Goal: Transaction & Acquisition: Purchase product/service

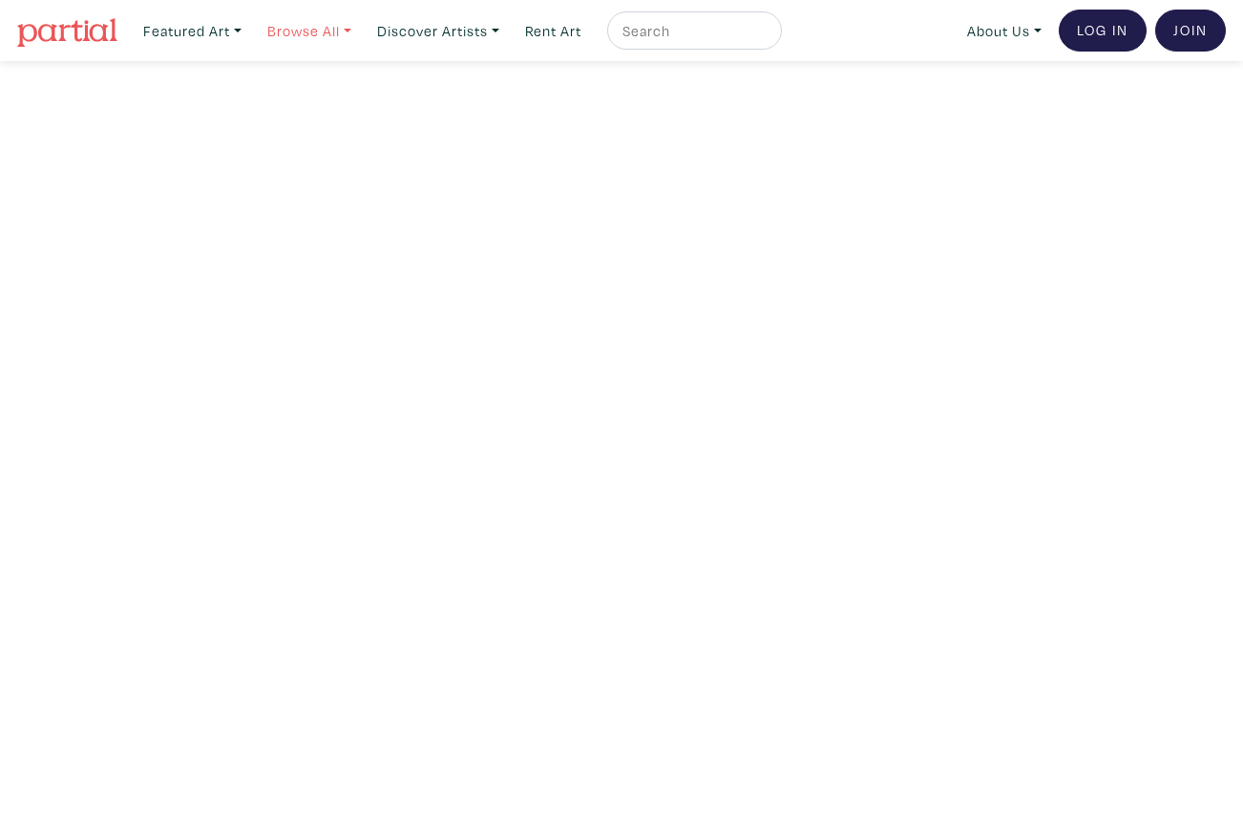
click at [313, 28] on link "Browse All" at bounding box center [309, 30] width 101 height 39
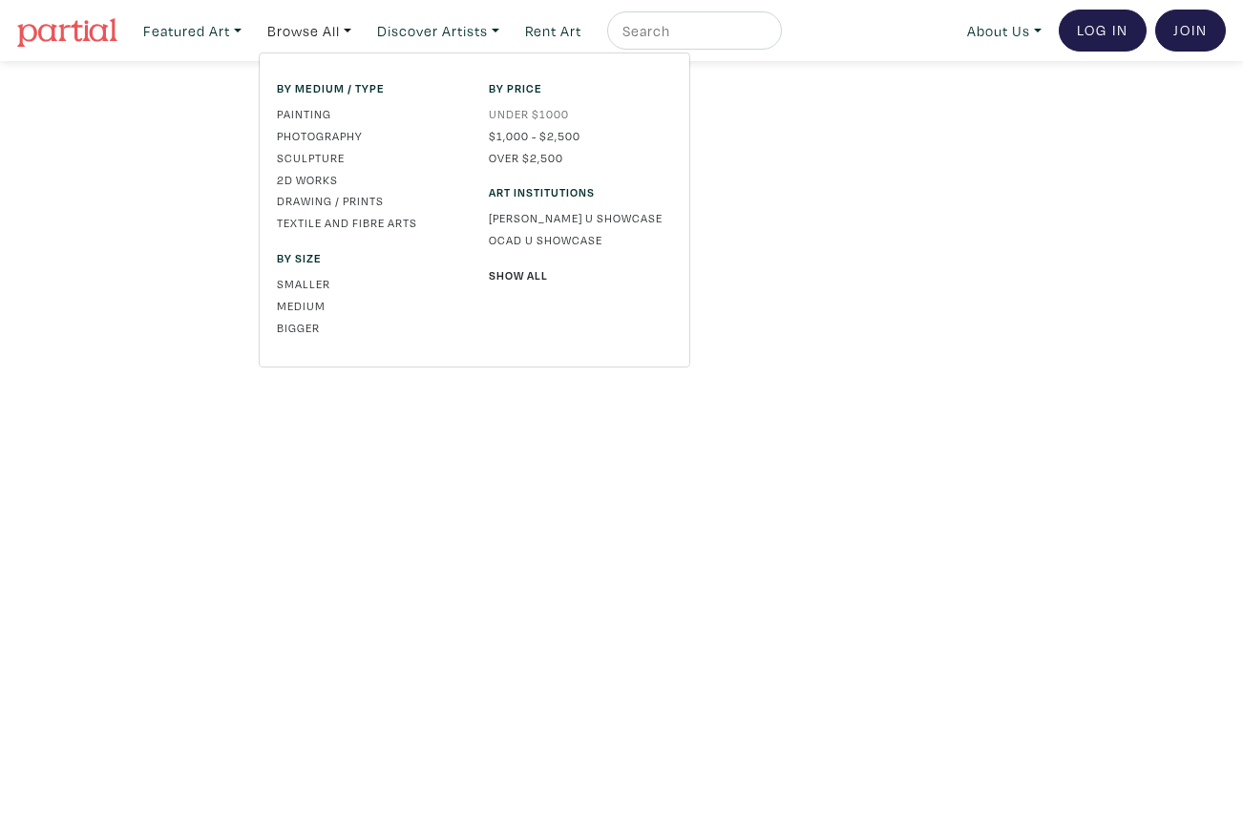
click at [512, 113] on link "Under $1000" at bounding box center [580, 113] width 183 height 17
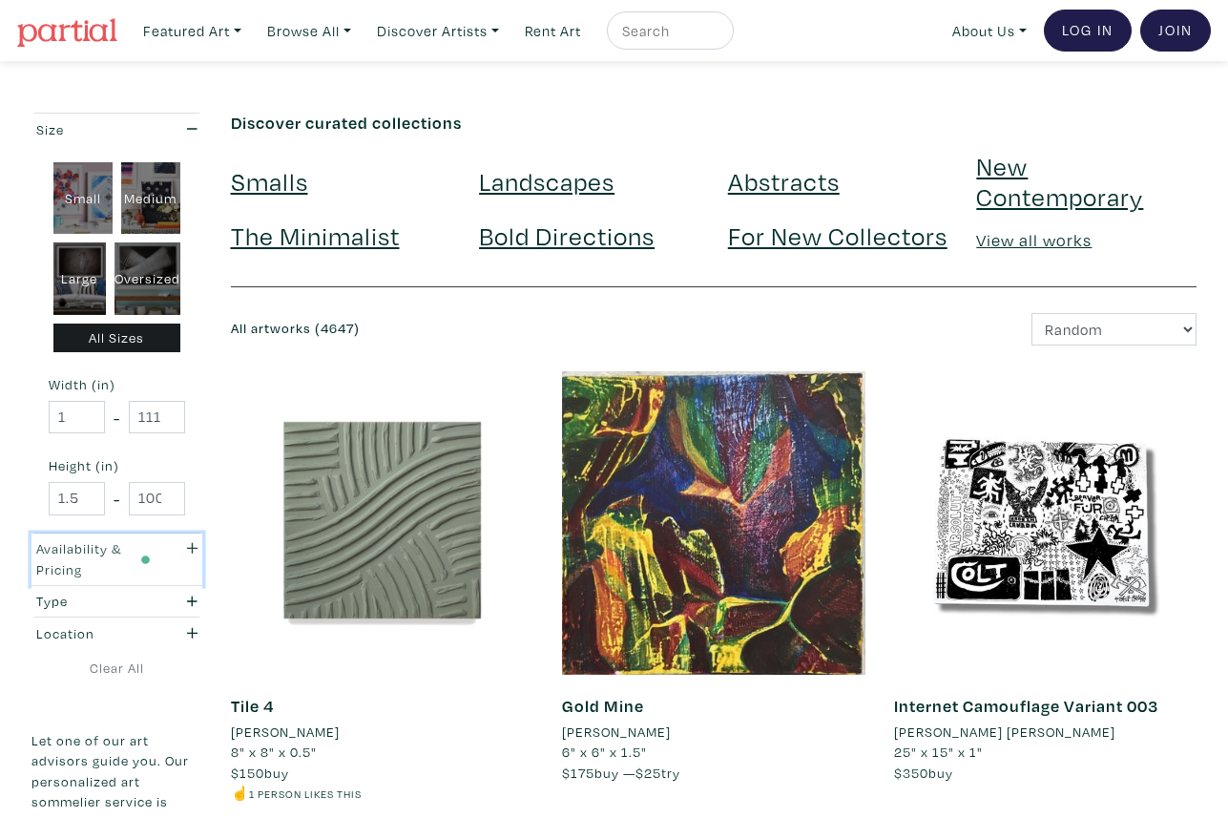
click at [195, 545] on icon "button" at bounding box center [192, 547] width 10 height 13
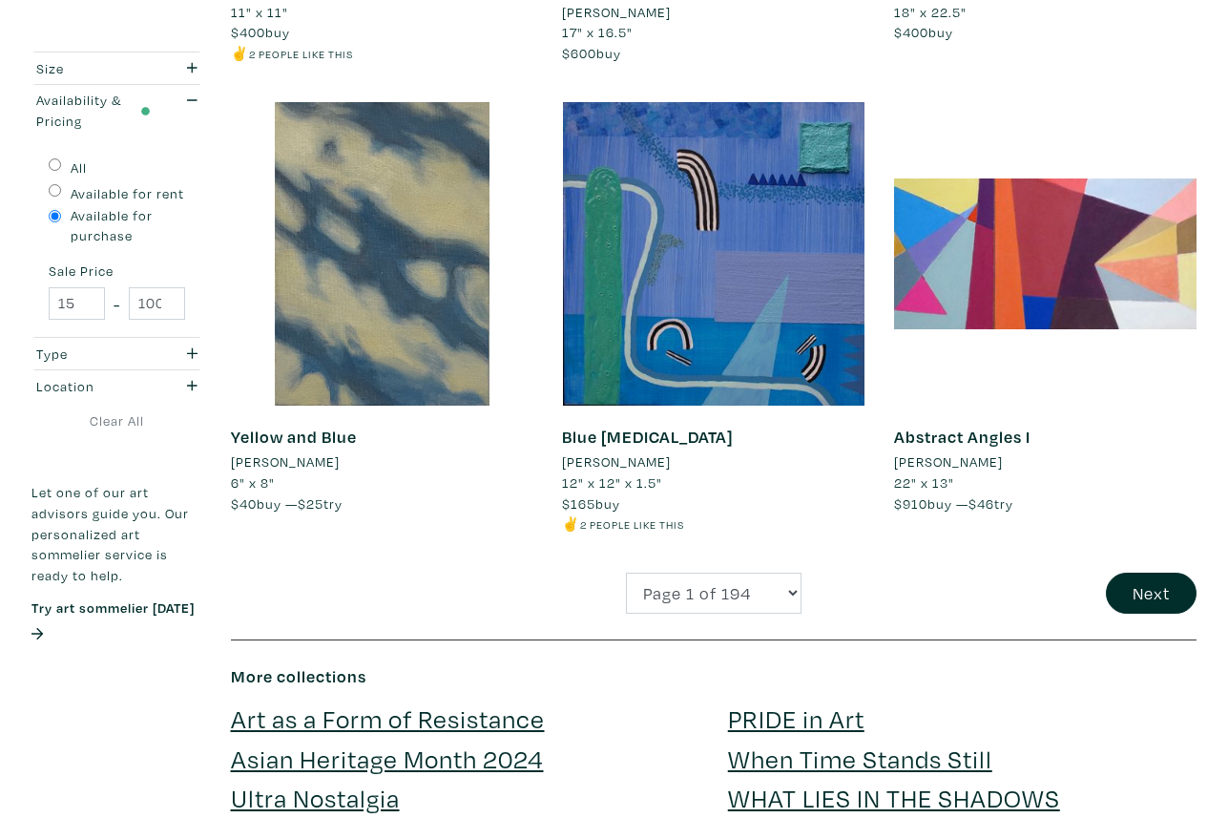
scroll to position [3627, 0]
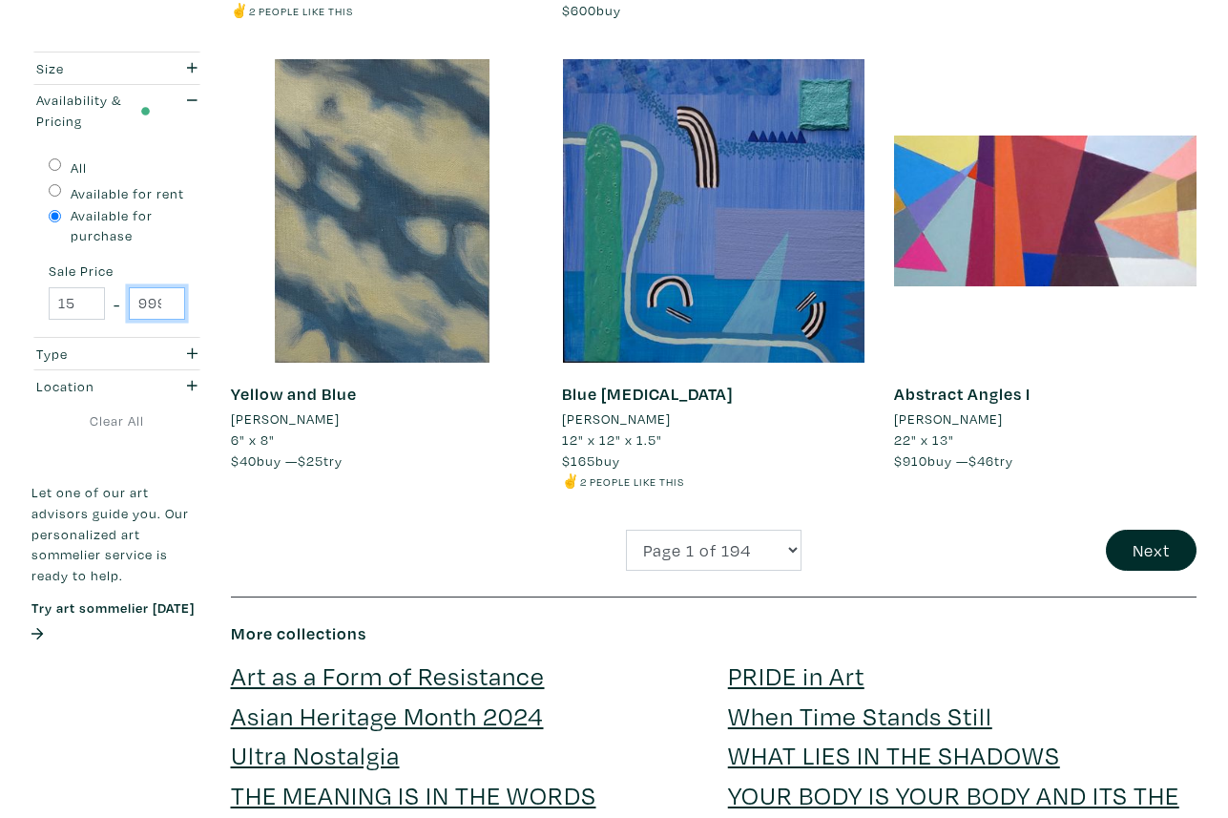
type input "999"
click at [165, 309] on input "999" at bounding box center [157, 303] width 56 height 33
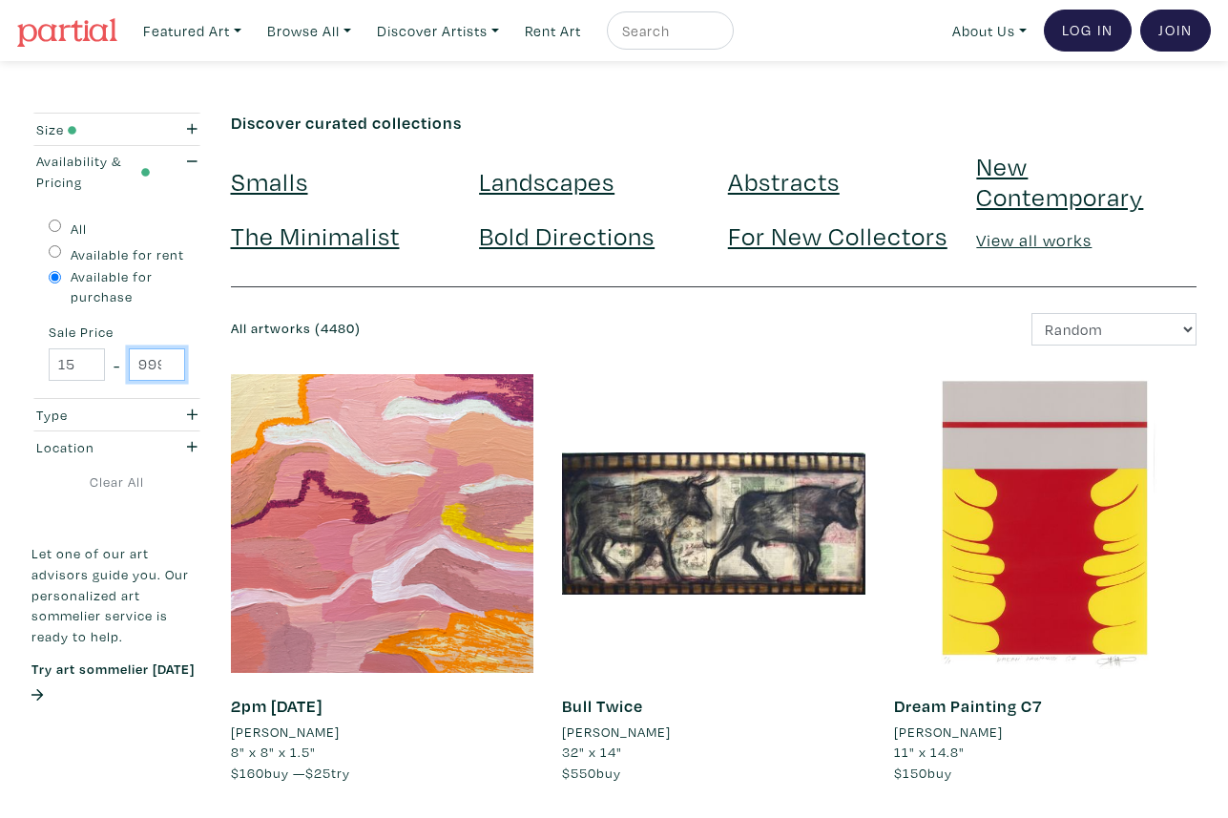
scroll to position [0, 6]
drag, startPoint x: 138, startPoint y: 360, endPoint x: 171, endPoint y: 360, distance: 32.5
click at [171, 360] on input "999" at bounding box center [157, 364] width 56 height 33
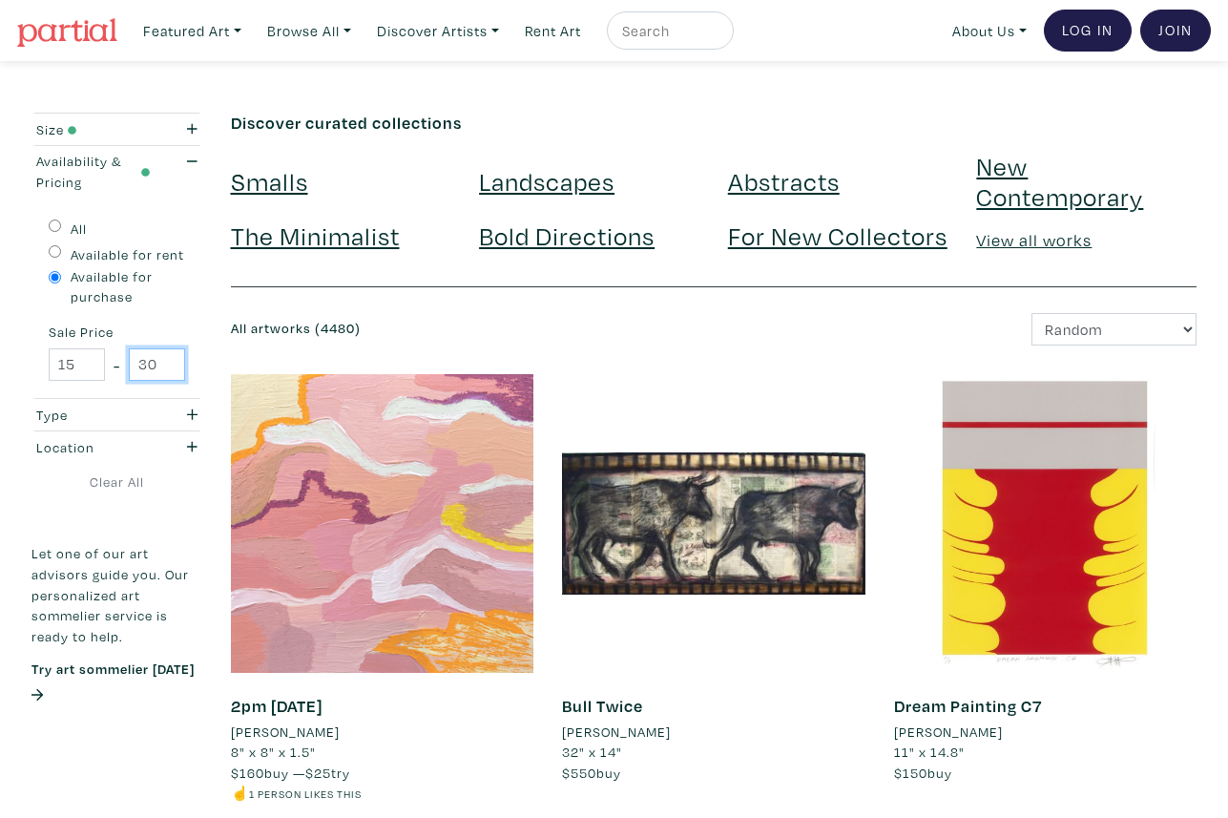
scroll to position [0, 0]
type input "3"
type input "300"
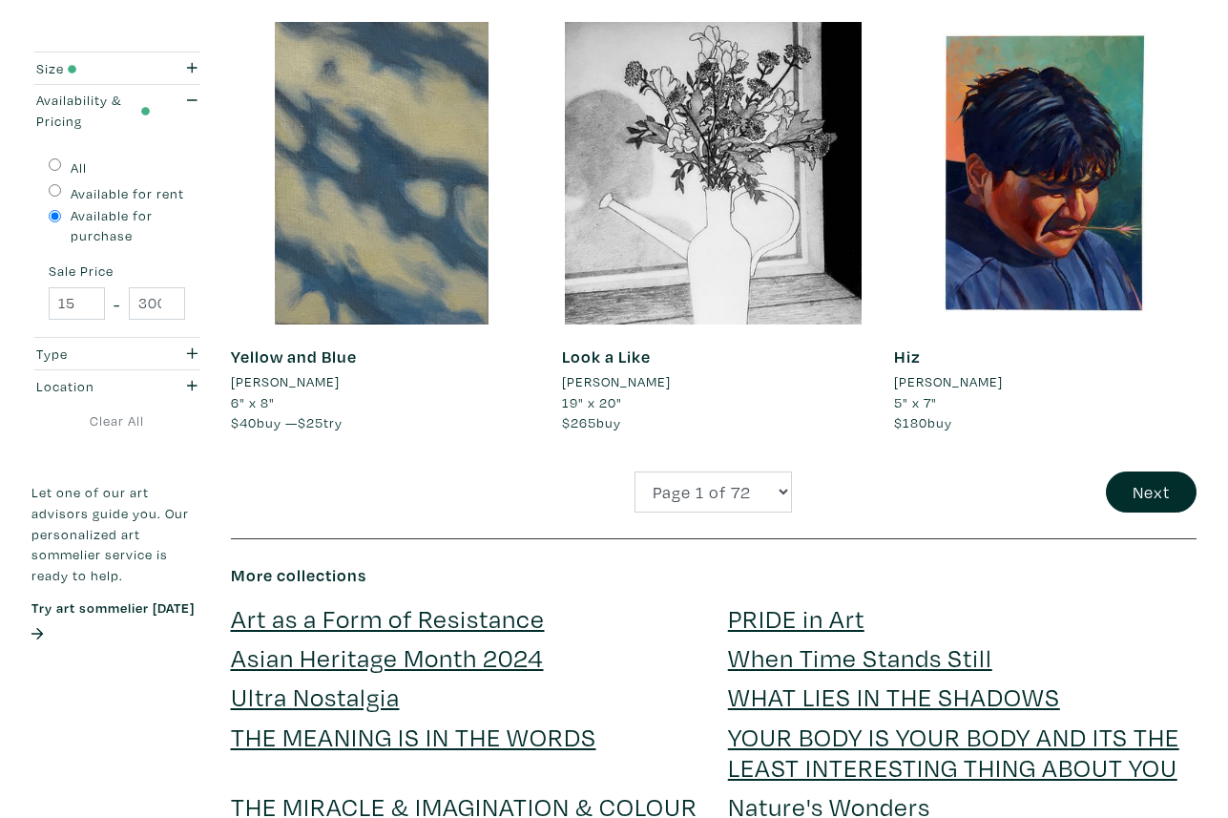
scroll to position [3627, 0]
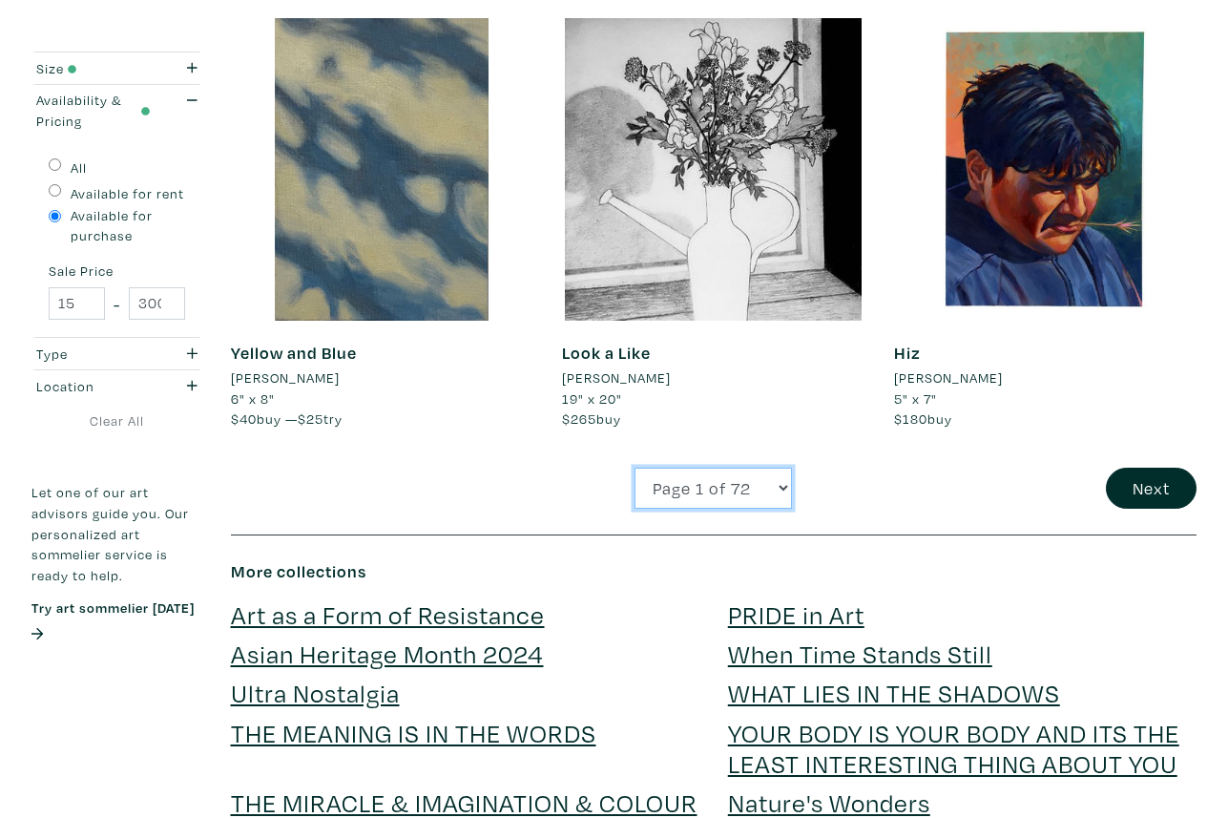
click at [777, 492] on select "Page 1 of 72 Page 2 of 72 Page 3 of 72 Page 4 of 72 Page 5 of 72 Page 6 of 72 P…" at bounding box center [713, 488] width 157 height 41
click at [194, 349] on icon "button" at bounding box center [192, 352] width 10 height 13
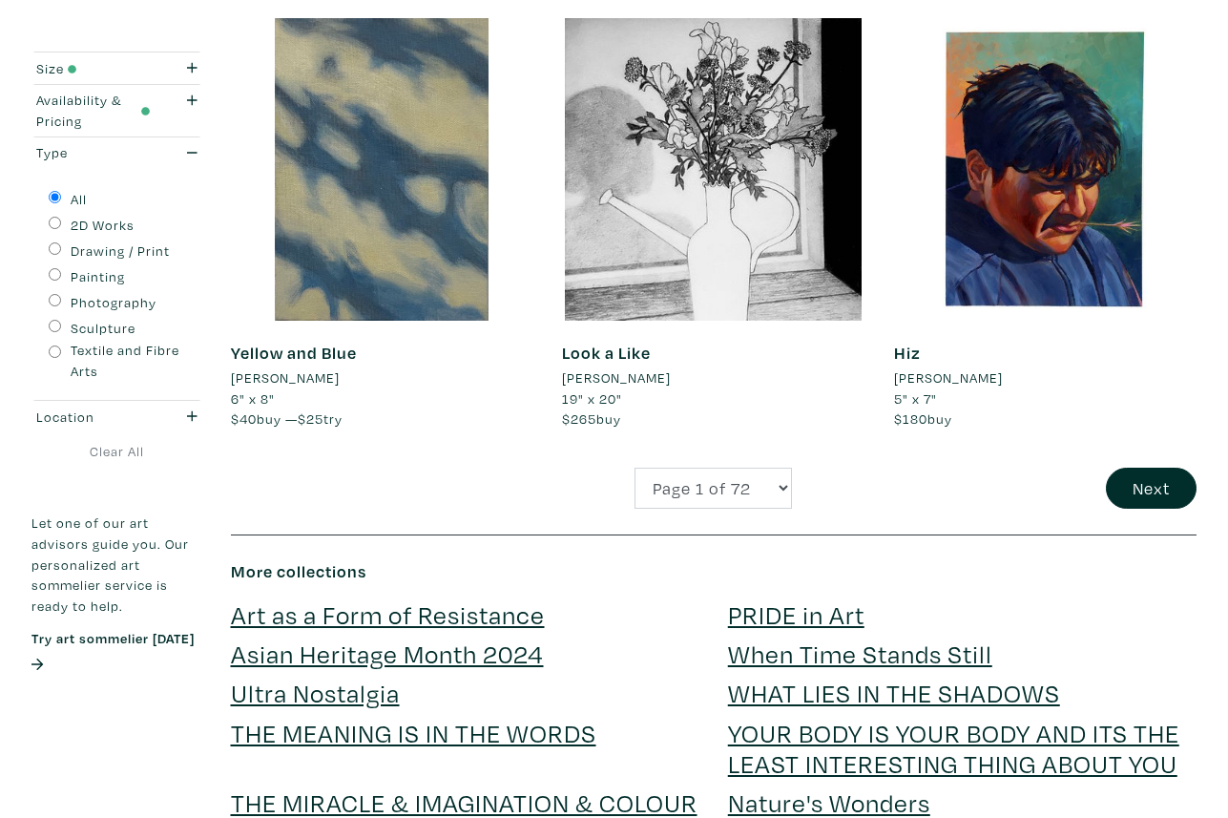
click at [52, 250] on input "Drawing / Print" at bounding box center [55, 248] width 12 height 12
radio input "true"
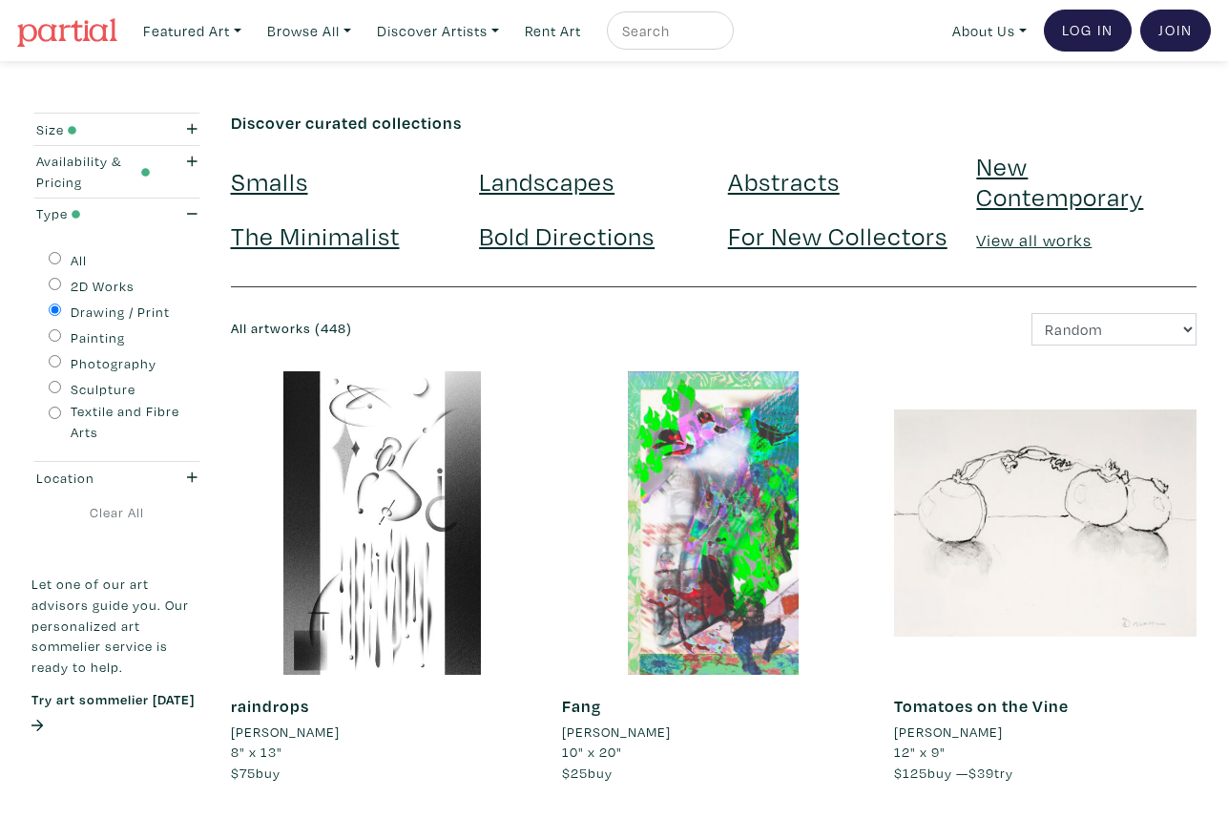
click at [51, 335] on input "Painting" at bounding box center [55, 335] width 12 height 12
radio input "true"
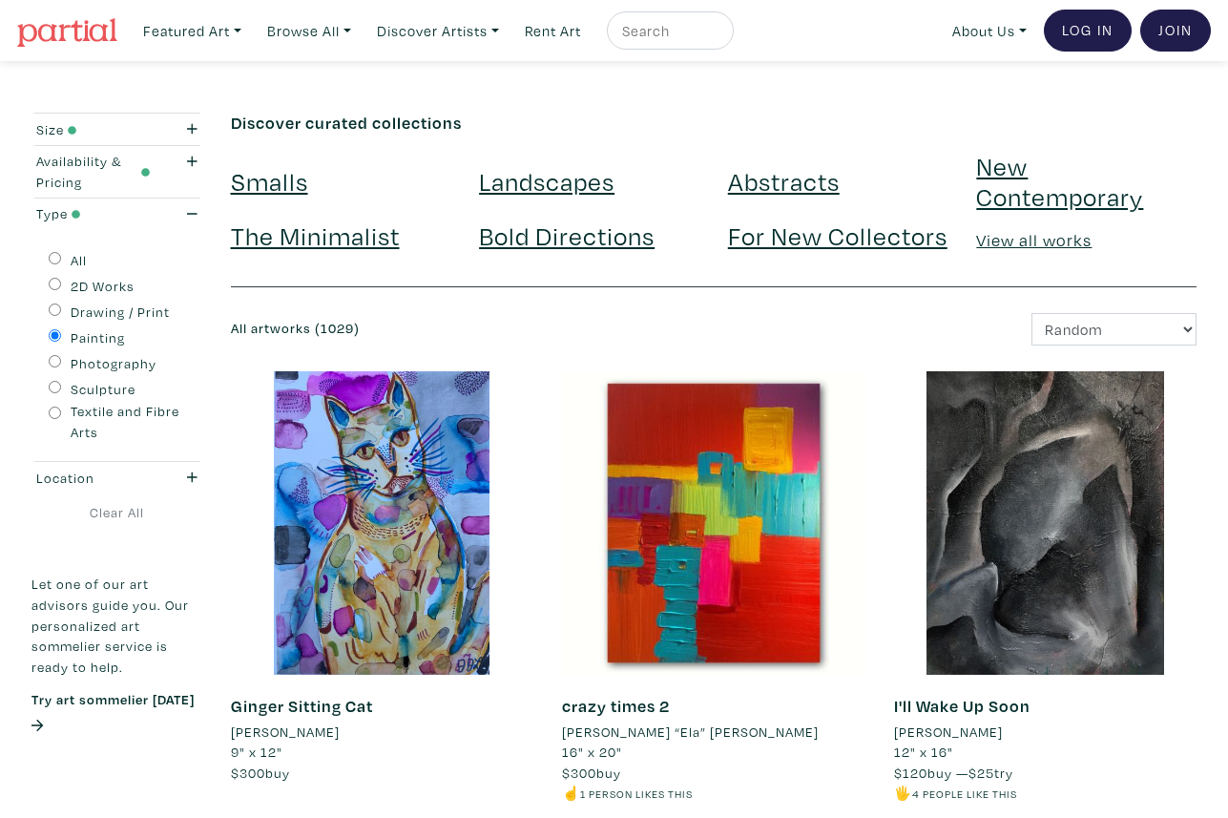
click at [52, 310] on input "Drawing / Print" at bounding box center [55, 310] width 12 height 12
radio input "true"
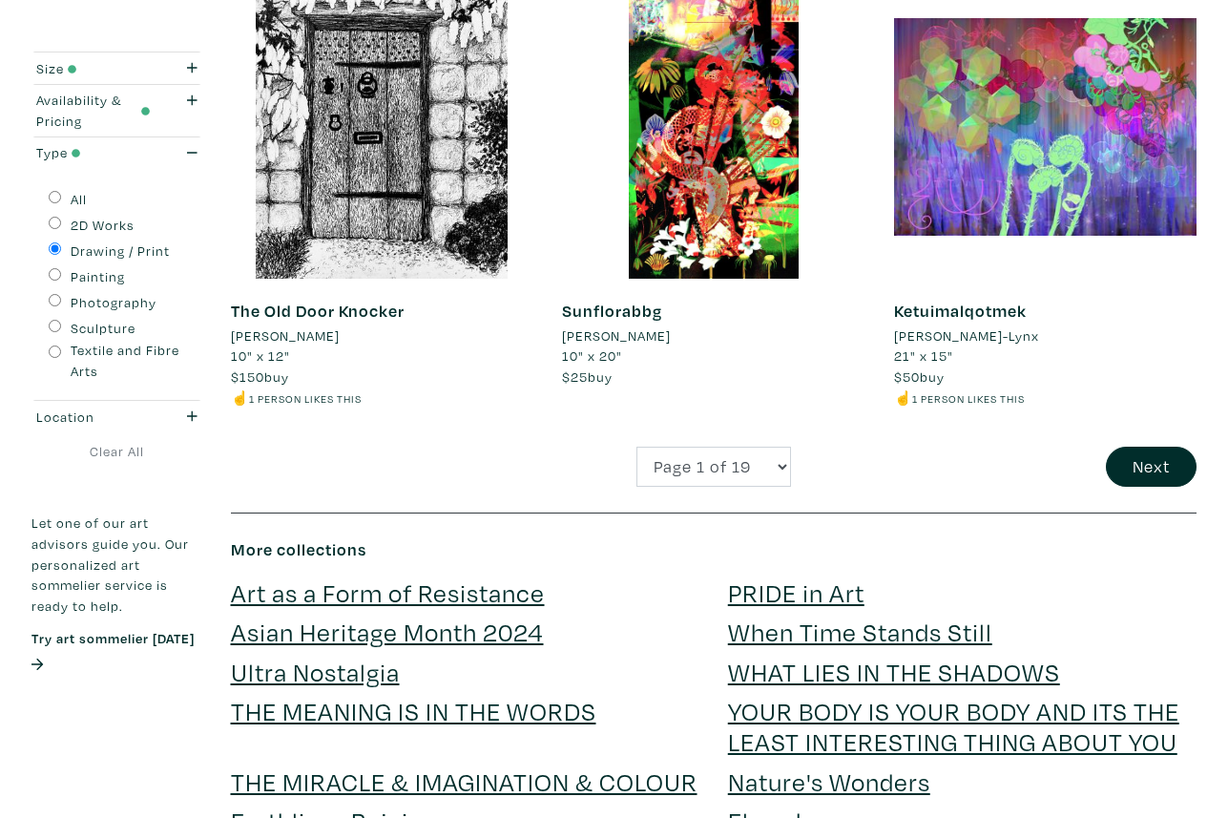
scroll to position [3723, 0]
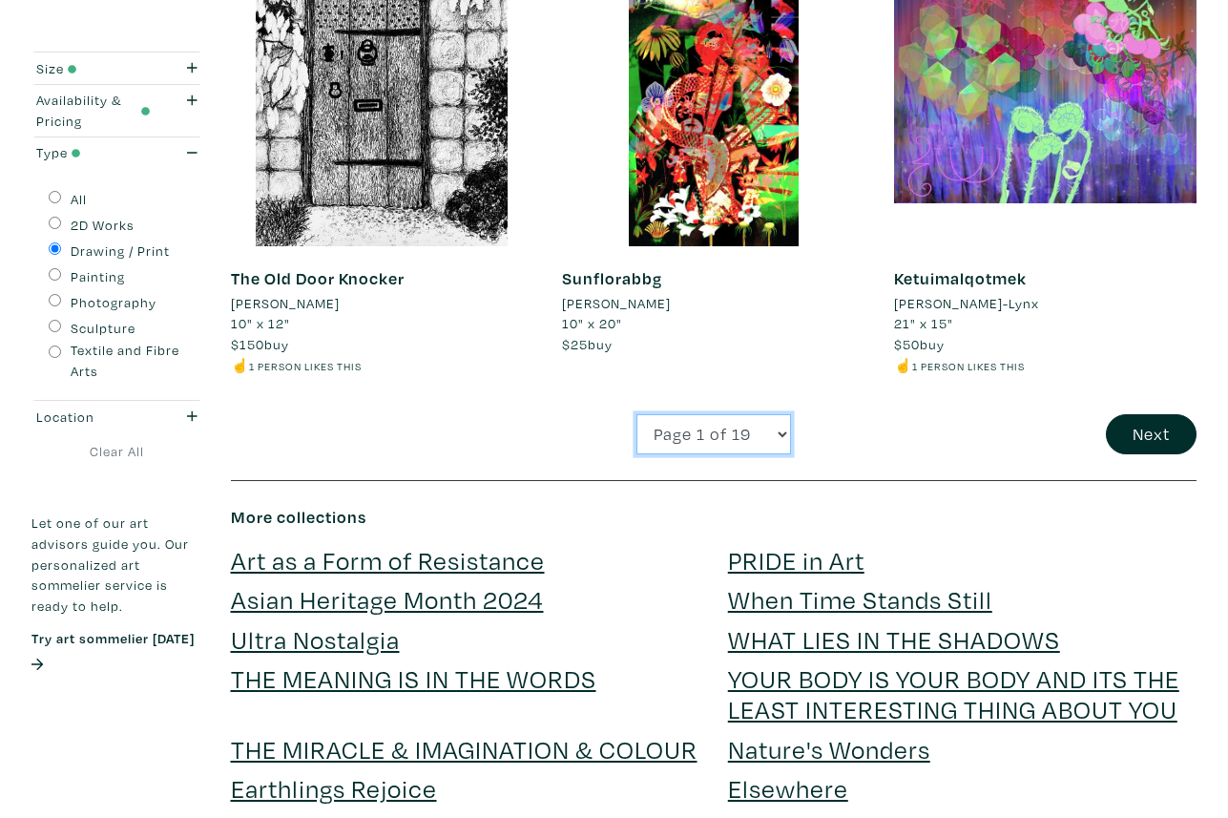
click at [787, 434] on select "Page 1 of 19 Page 2 of 19 Page 3 of 19 Page 4 of 19 Page 5 of 19 Page 6 of 19 P…" at bounding box center [714, 434] width 155 height 41
select select "2"
click at [637, 414] on select "Page 1 of 19 Page 2 of 19 Page 3 of 19 Page 4 of 19 Page 5 of 19 Page 6 of 19 P…" at bounding box center [714, 434] width 155 height 41
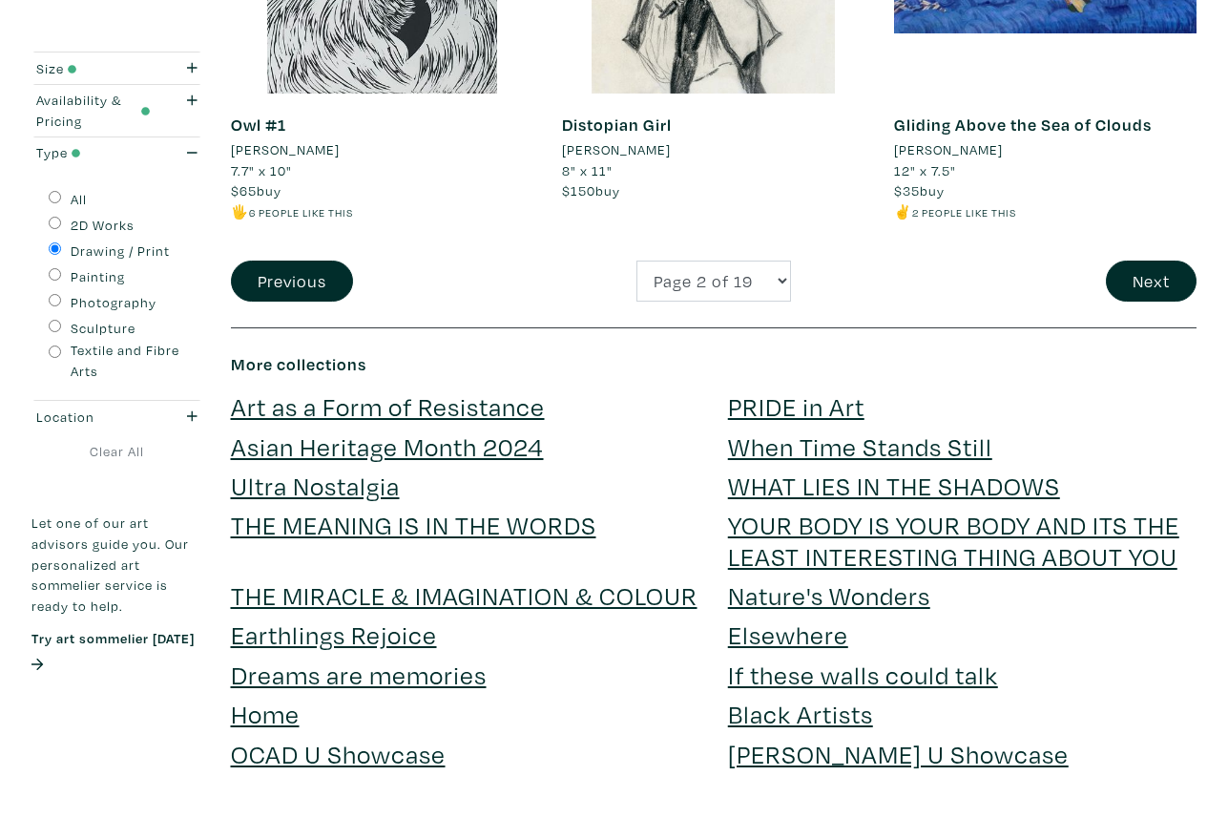
scroll to position [3627, 0]
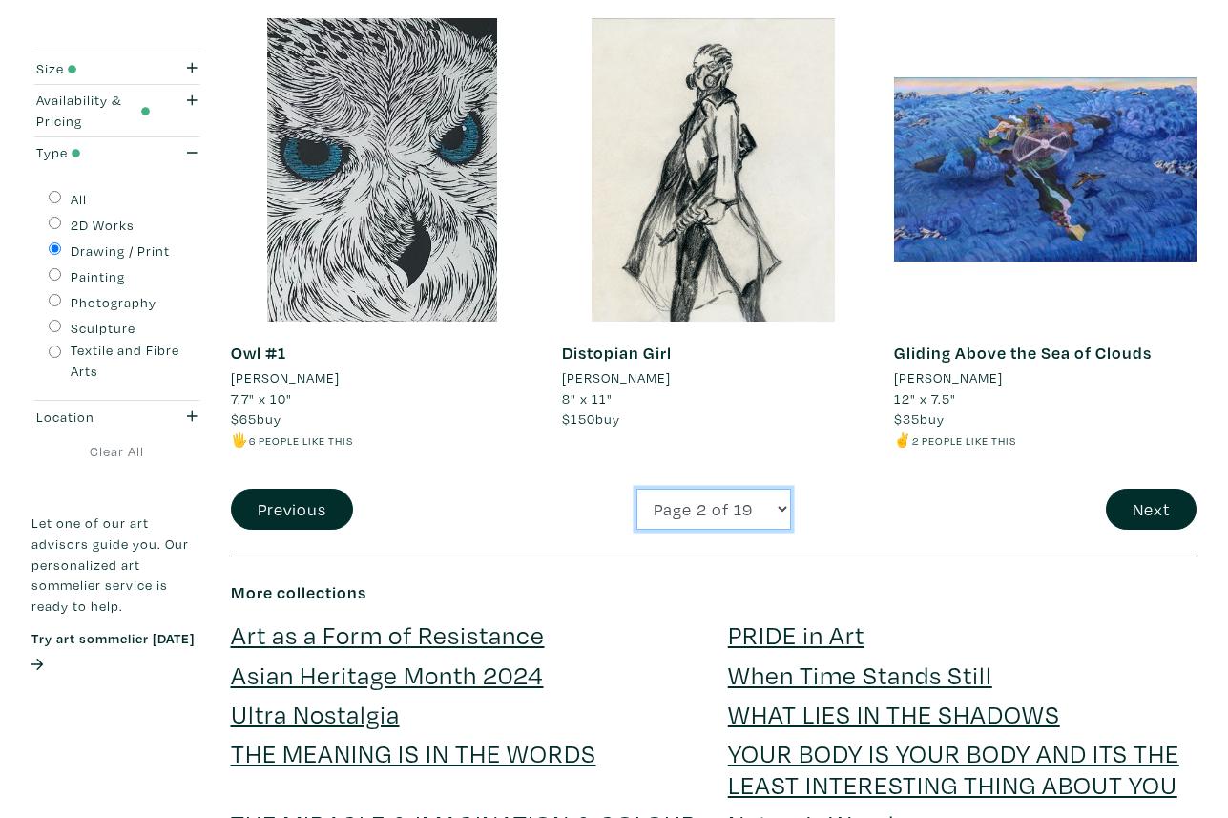
click at [779, 506] on select "Page 1 of 19 Page 2 of 19 Page 3 of 19 Page 4 of 19 Page 5 of 19 Page 6 of 19 P…" at bounding box center [714, 509] width 155 height 41
select select "3"
click at [637, 489] on select "Page 1 of 19 Page 2 of 19 Page 3 of 19 Page 4 of 19 Page 5 of 19 Page 6 of 19 P…" at bounding box center [714, 509] width 155 height 41
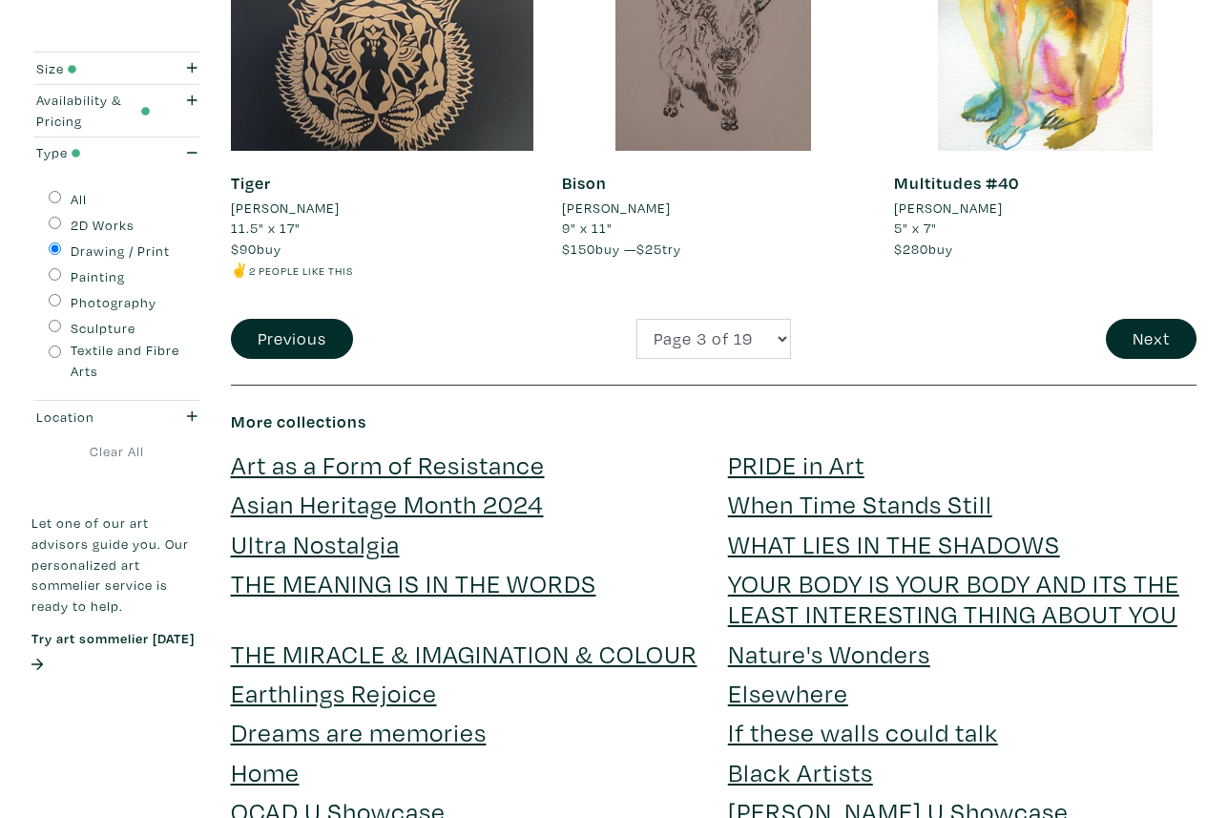
scroll to position [3914, 0]
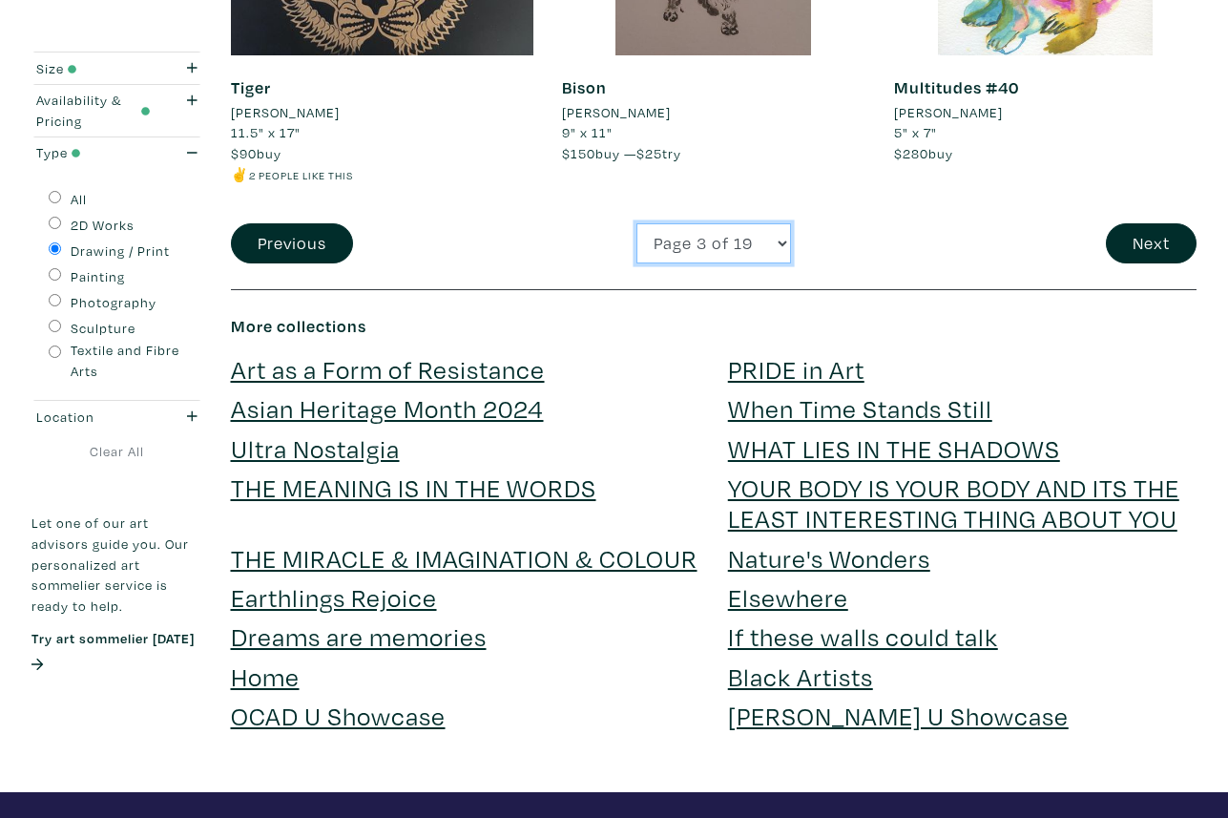
click at [786, 243] on select "Page 1 of 19 Page 2 of 19 Page 3 of 19 Page 4 of 19 Page 5 of 19 Page 6 of 19 P…" at bounding box center [714, 243] width 155 height 41
select select "4"
click at [637, 223] on select "Page 1 of 19 Page 2 of 19 Page 3 of 19 Page 4 of 19 Page 5 of 19 Page 6 of 19 P…" at bounding box center [714, 243] width 155 height 41
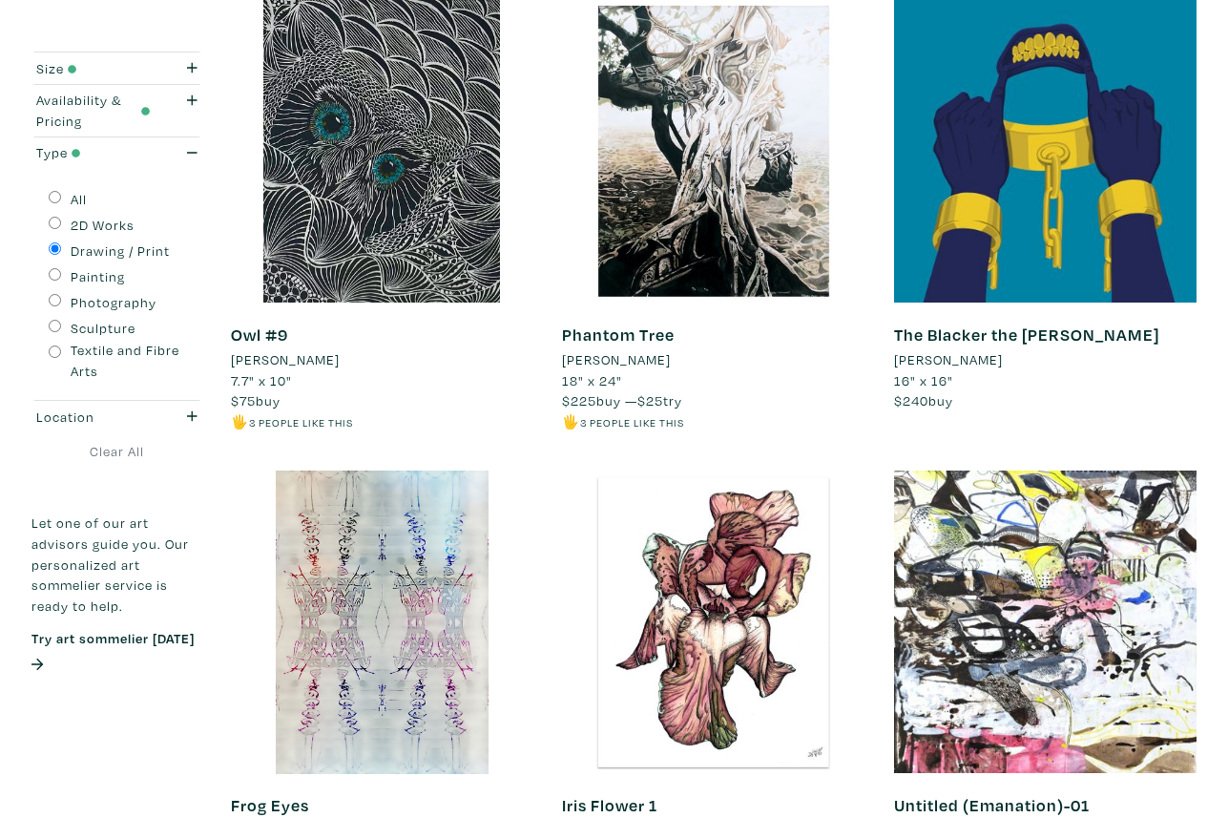
scroll to position [3532, 0]
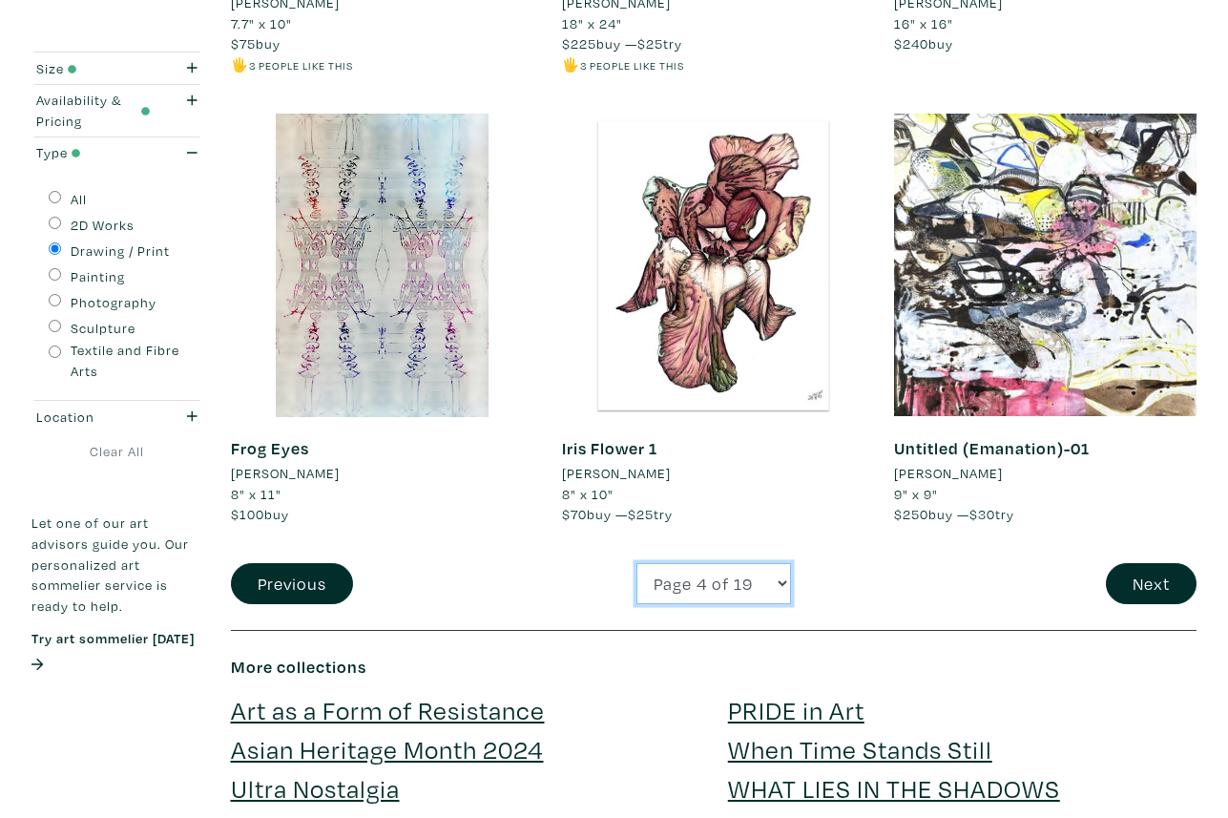
click at [770, 566] on select "Page 1 of 19 Page 2 of 19 Page 3 of 19 Page 4 of 19 Page 5 of 19 Page 6 of 19 P…" at bounding box center [714, 583] width 155 height 41
select select "5"
click at [637, 563] on select "Page 1 of 19 Page 2 of 19 Page 3 of 19 Page 4 of 19 Page 5 of 19 Page 6 of 19 P…" at bounding box center [714, 583] width 155 height 41
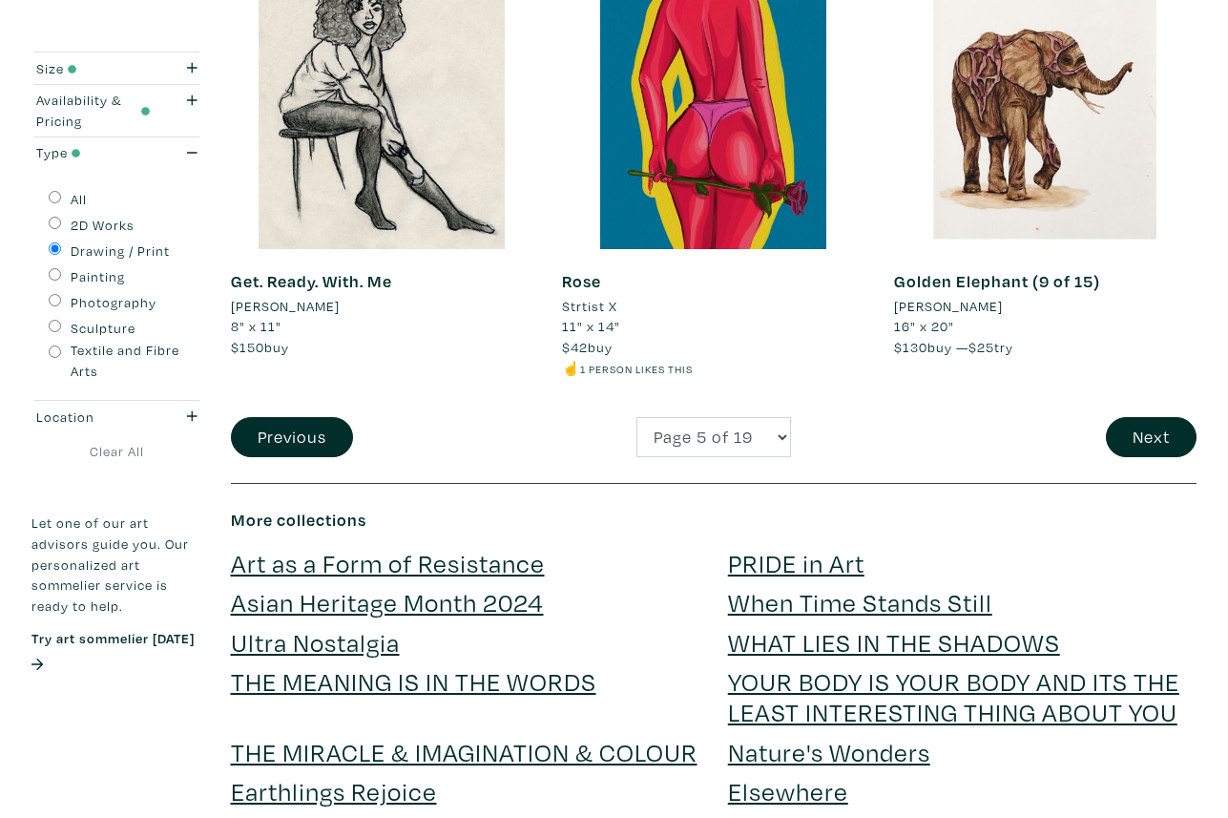
scroll to position [3723, 0]
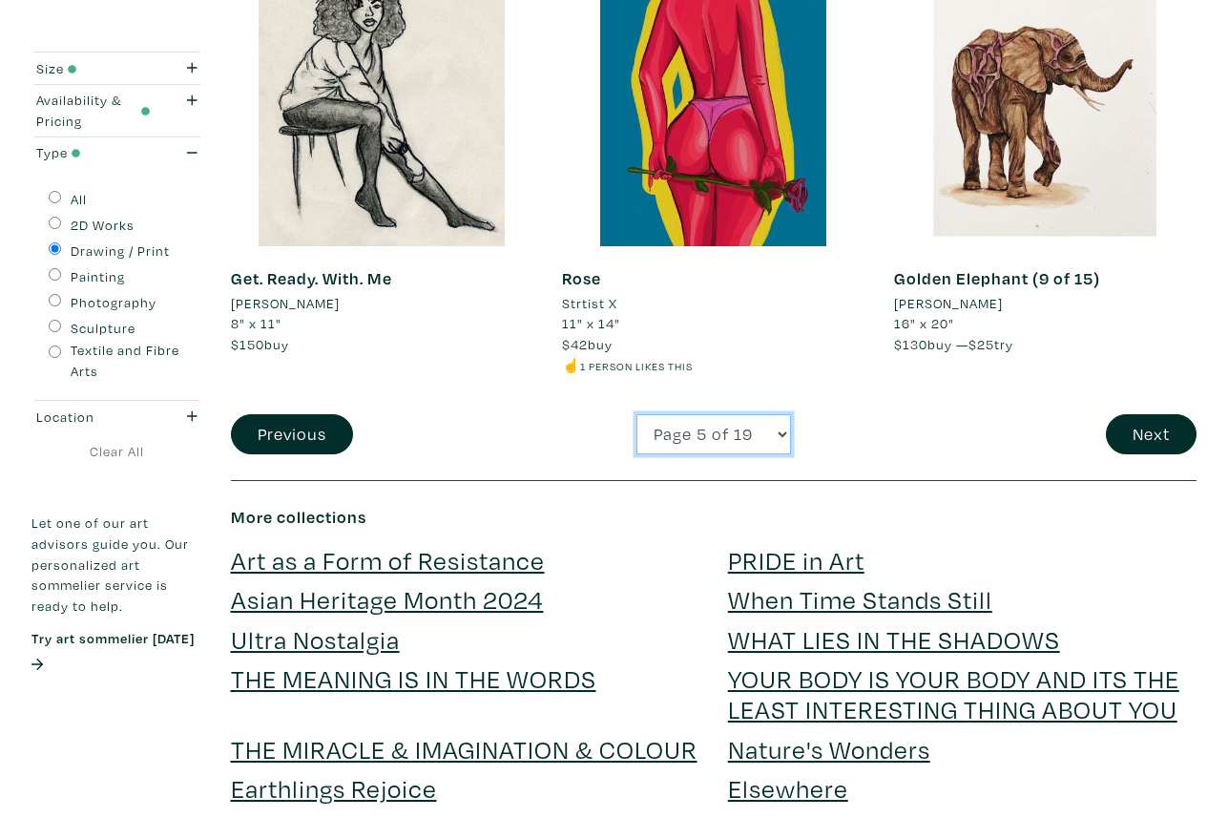
click at [783, 435] on select "Page 1 of 19 Page 2 of 19 Page 3 of 19 Page 4 of 19 Page 5 of 19 Page 6 of 19 P…" at bounding box center [714, 434] width 155 height 41
select select "6"
click at [637, 414] on select "Page 1 of 19 Page 2 of 19 Page 3 of 19 Page 4 of 19 Page 5 of 19 Page 6 of 19 P…" at bounding box center [714, 434] width 155 height 41
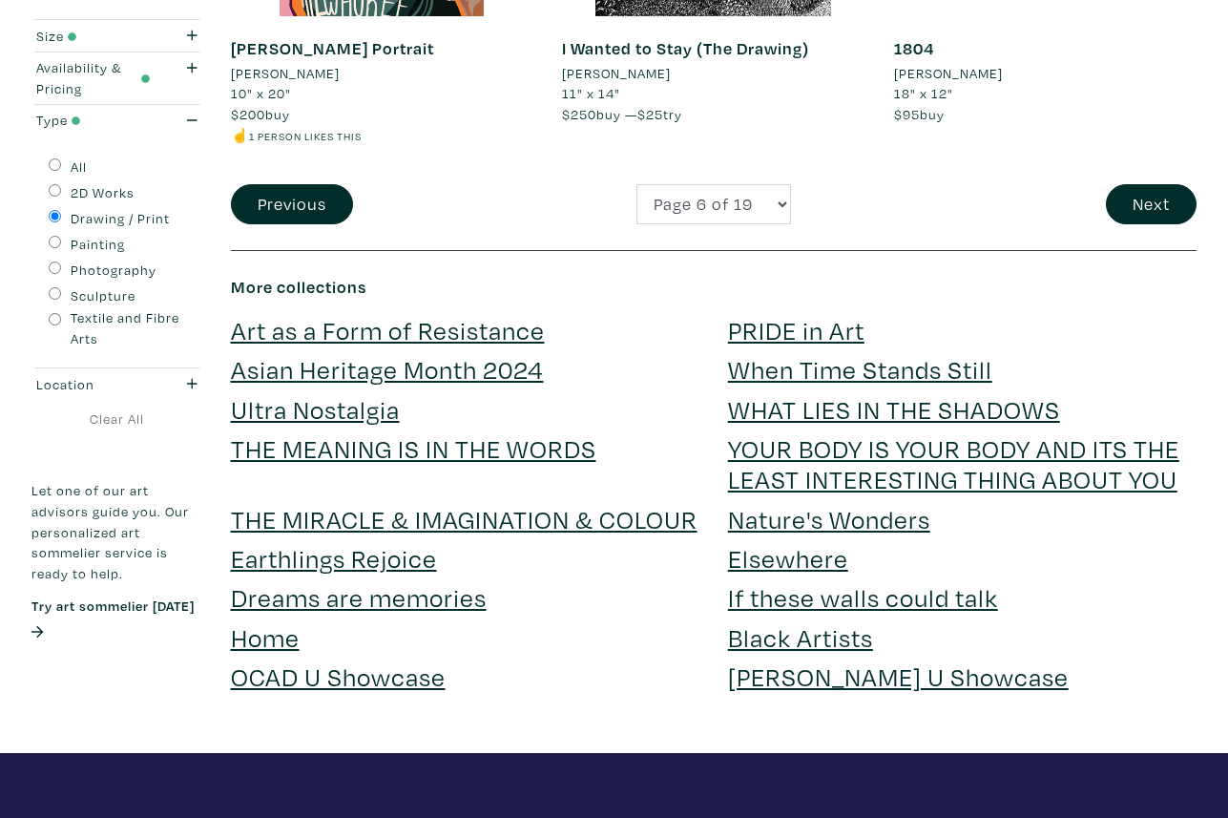
scroll to position [4009, 0]
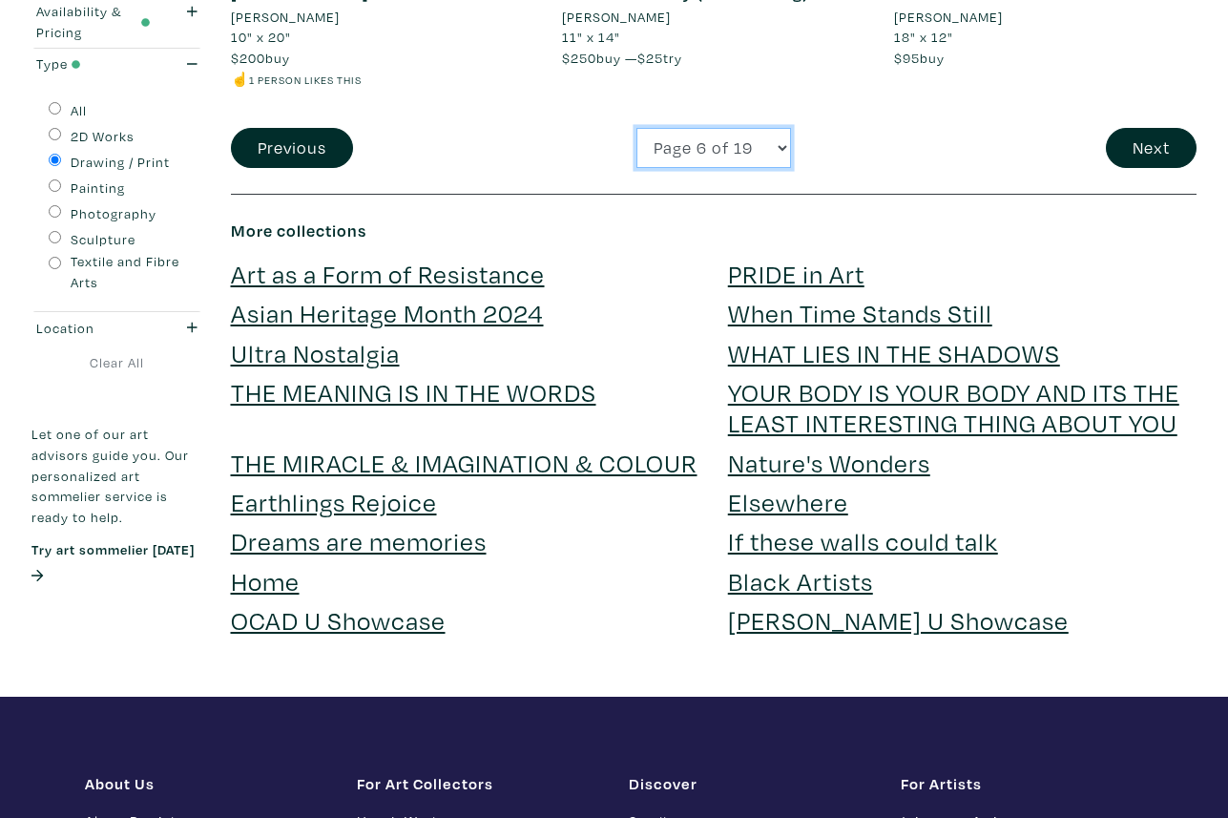
click at [778, 129] on select "Page 1 of 19 Page 2 of 19 Page 3 of 19 Page 4 of 19 Page 5 of 19 Page 6 of 19 P…" at bounding box center [714, 148] width 155 height 41
select select "7"
click at [637, 128] on select "Page 1 of 19 Page 2 of 19 Page 3 of 19 Page 4 of 19 Page 5 of 19 Page 6 of 19 P…" at bounding box center [714, 148] width 155 height 41
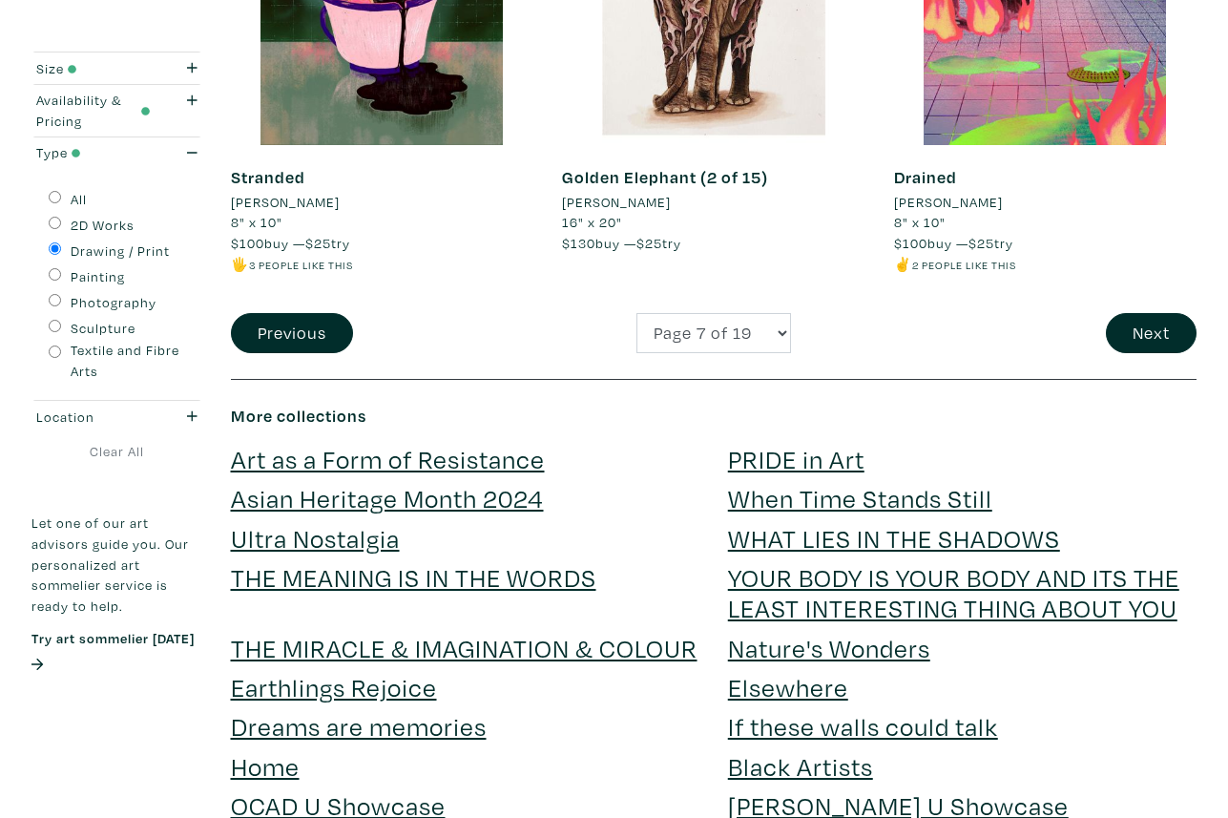
scroll to position [3914, 0]
